Goal: Contribute content

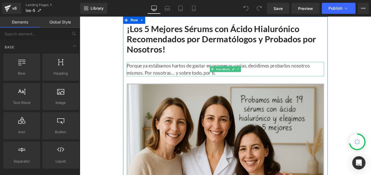
click at [182, 79] on p "Porque ya estábamos hartos de gastar en promesas vacías, decidimos probarlos no…" at bounding box center [247, 77] width 227 height 17
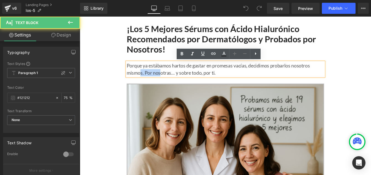
drag, startPoint x: 148, startPoint y: 77, endPoint x: 170, endPoint y: 78, distance: 21.3
click at [170, 78] on p "Porque ya estábamos hartos de gastar en promesas vacías, decidimos probarlos no…" at bounding box center [247, 77] width 227 height 17
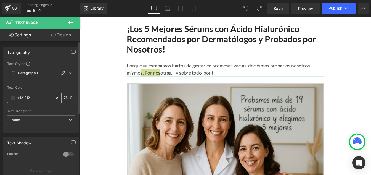
click at [36, 96] on input "#121212" at bounding box center [34, 98] width 35 height 6
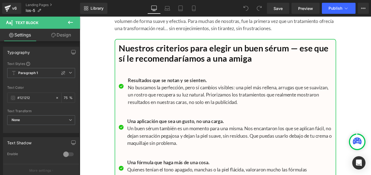
click at [186, 70] on h1 "Nuestros criterios para elegir un buen sérum — ese que sí le recomendaríamos a …" at bounding box center [247, 58] width 245 height 23
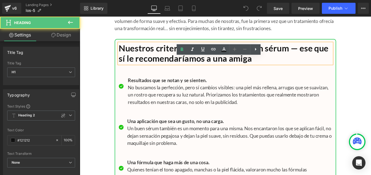
scroll to position [5288, 0]
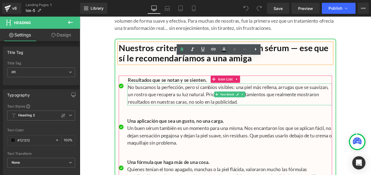
click at [174, 118] on p "No buscamos la perfección, pero sí cambios visibles: una piel más rellena, arru…" at bounding box center [252, 105] width 234 height 25
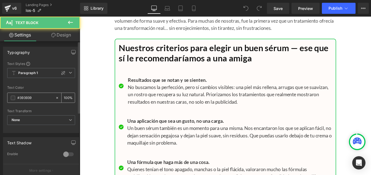
click at [36, 97] on input "#393939" at bounding box center [34, 98] width 35 height 6
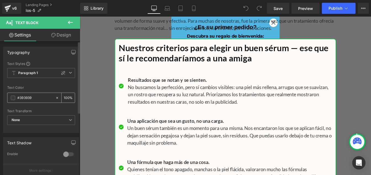
click at [36, 97] on input "#393939" at bounding box center [34, 98] width 35 height 6
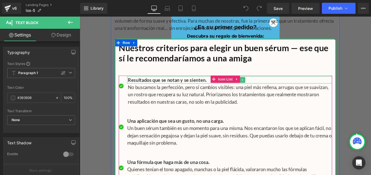
click at [157, 86] on div at bounding box center [251, 85] width 235 height 1
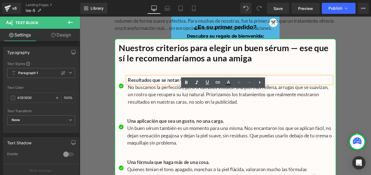
click at [153, 93] on b "Resultados que se notan y se sienten." at bounding box center [180, 89] width 91 height 7
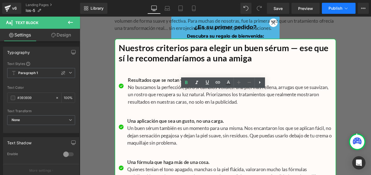
click at [348, 5] on button "Publish" at bounding box center [339, 8] width 34 height 11
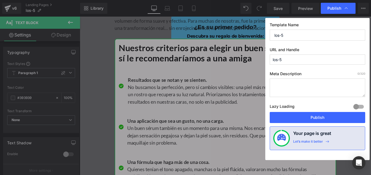
click at [299, 36] on input "los-5" at bounding box center [318, 35] width 96 height 11
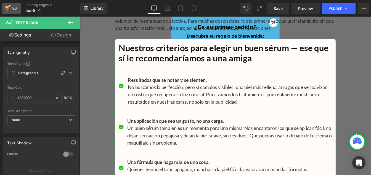
click at [15, 7] on div "v6" at bounding box center [14, 8] width 7 height 7
click at [336, 12] on button "Publish" at bounding box center [339, 8] width 34 height 11
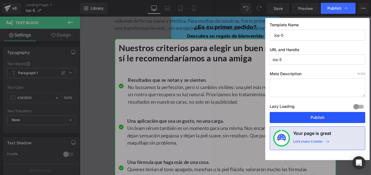
click at [308, 115] on button "Publish" at bounding box center [318, 117] width 96 height 11
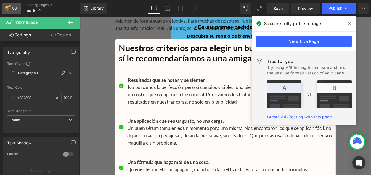
click at [14, 9] on div "v6" at bounding box center [14, 8] width 7 height 7
